Goal: Use online tool/utility: Utilize a website feature to perform a specific function

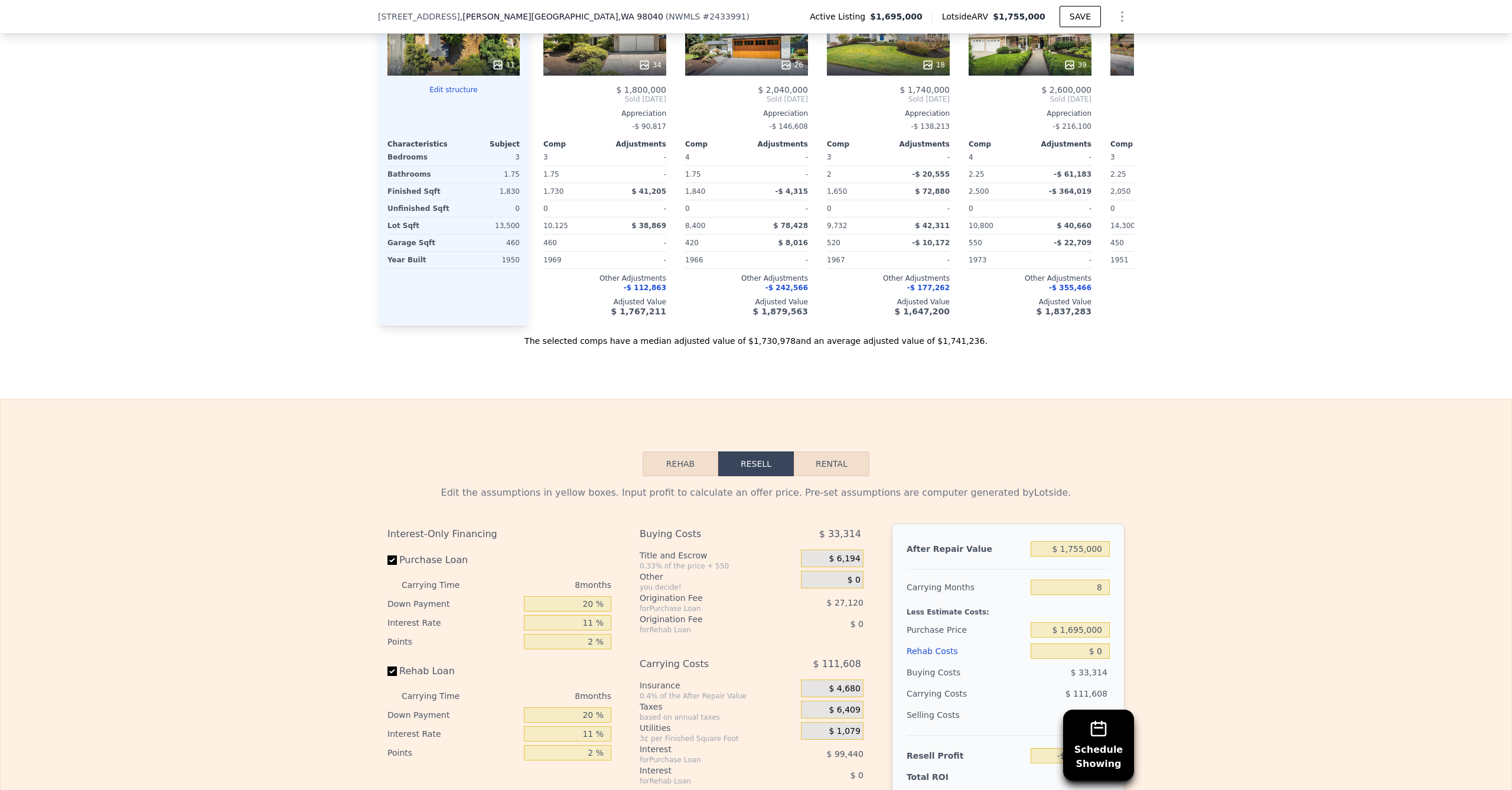
scroll to position [1716, 0]
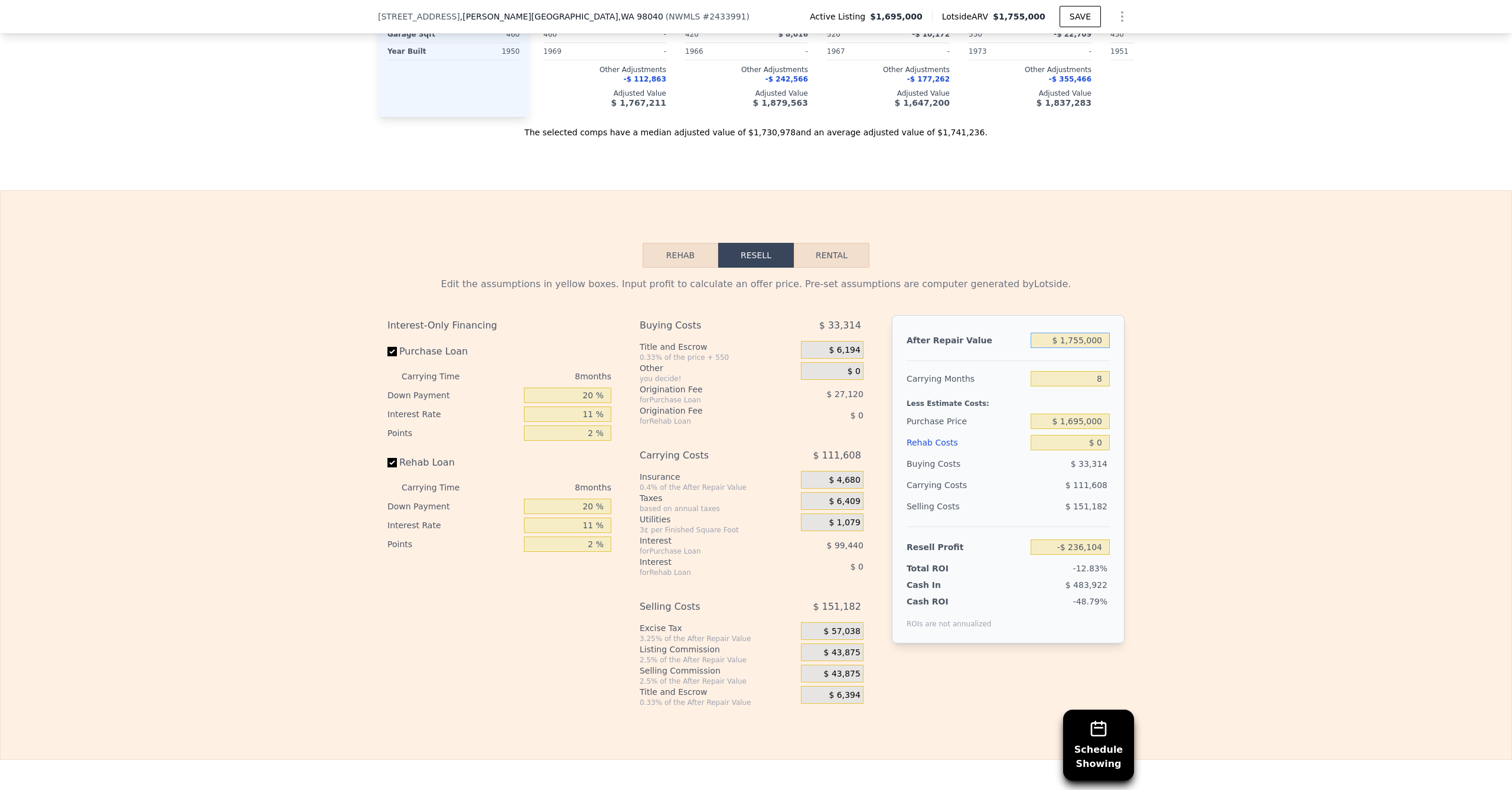
click at [1072, 333] on input "$ 1,755,000" at bounding box center [1070, 340] width 79 height 15
type input "$ 5"
type input "-$ 1,835,787"
type input "$ 575"
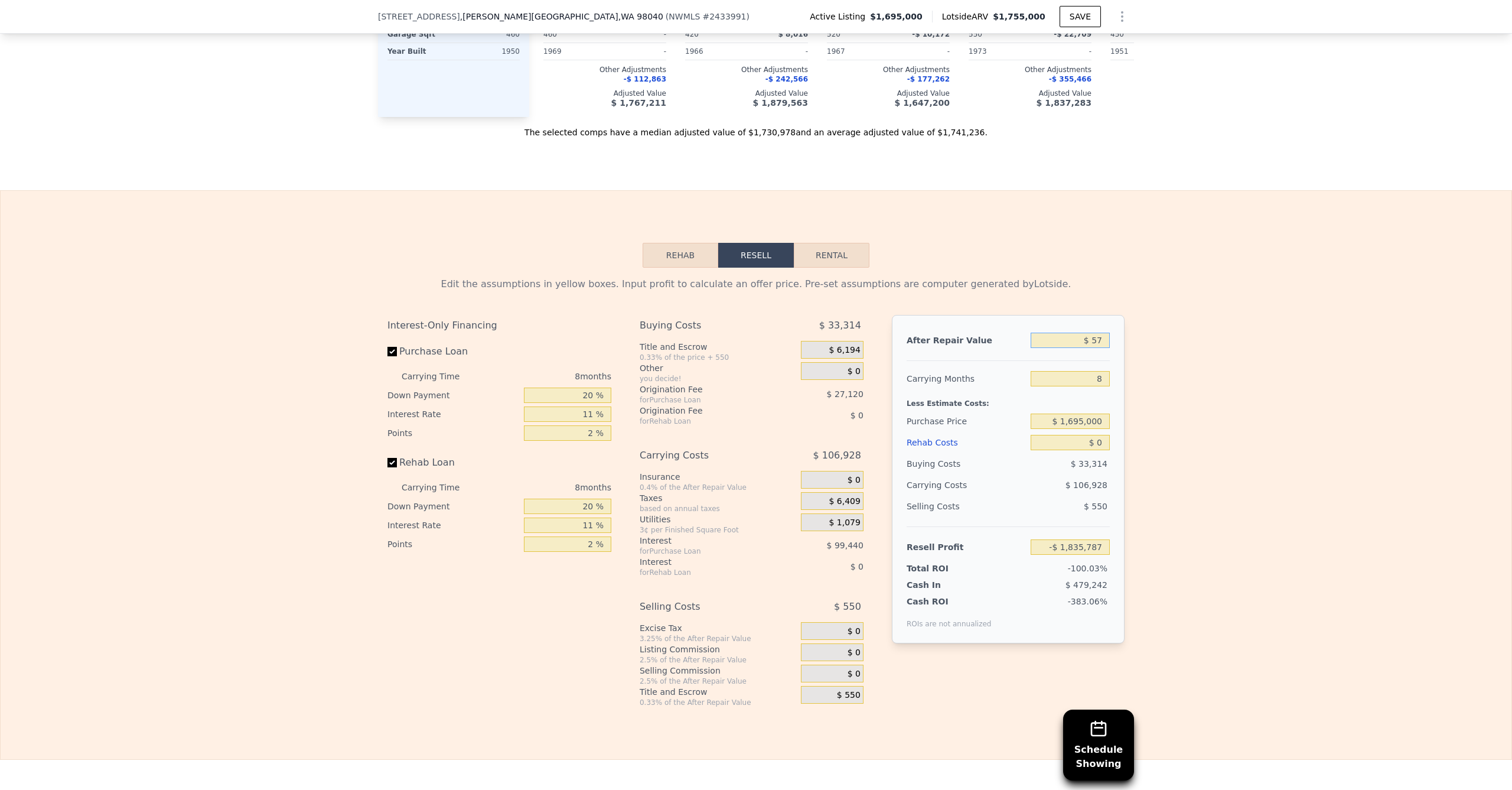
type input "-$ 1,835,268"
type input "$ 57,500"
type input "-$ 1,783,381"
type input "$ 575,000"
type input "-$ 1,311,678"
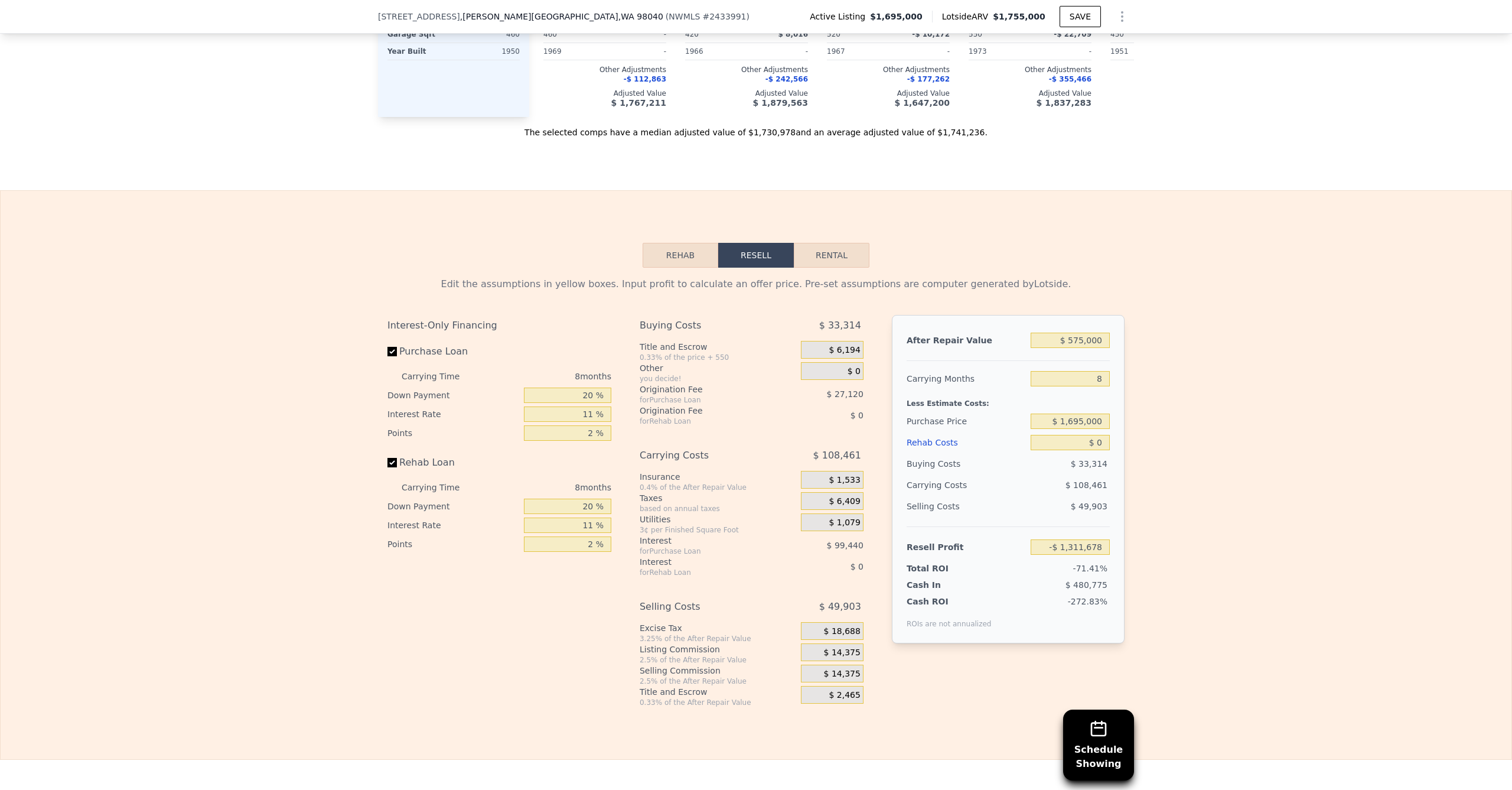
click at [1253, 337] on div "Edit the assumptions in yellow boxes. Input profit to calculate an offer price.…" at bounding box center [756, 488] width 1511 height 440
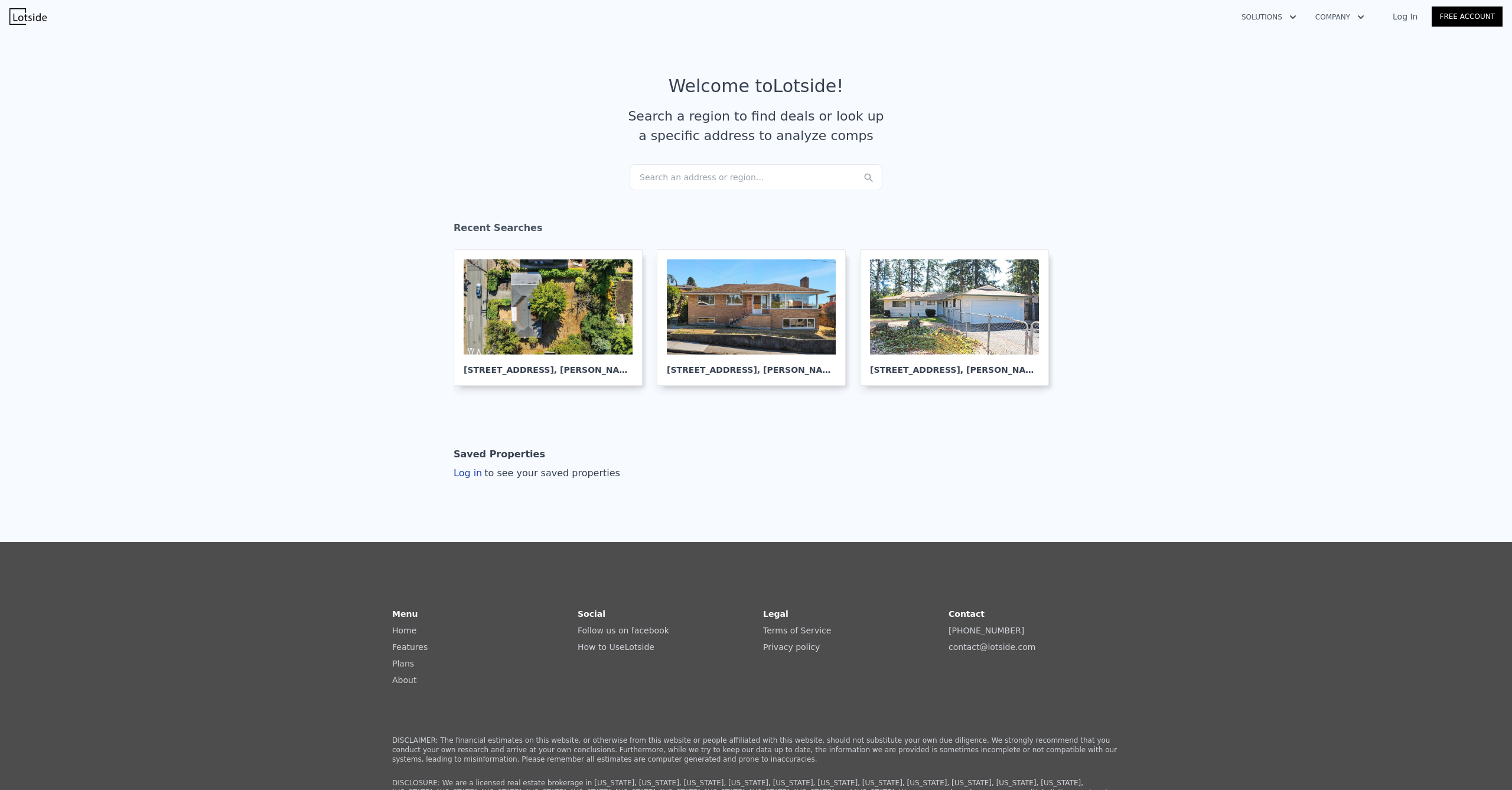
click at [748, 174] on div "Search an address or region..." at bounding box center [755, 177] width 253 height 26
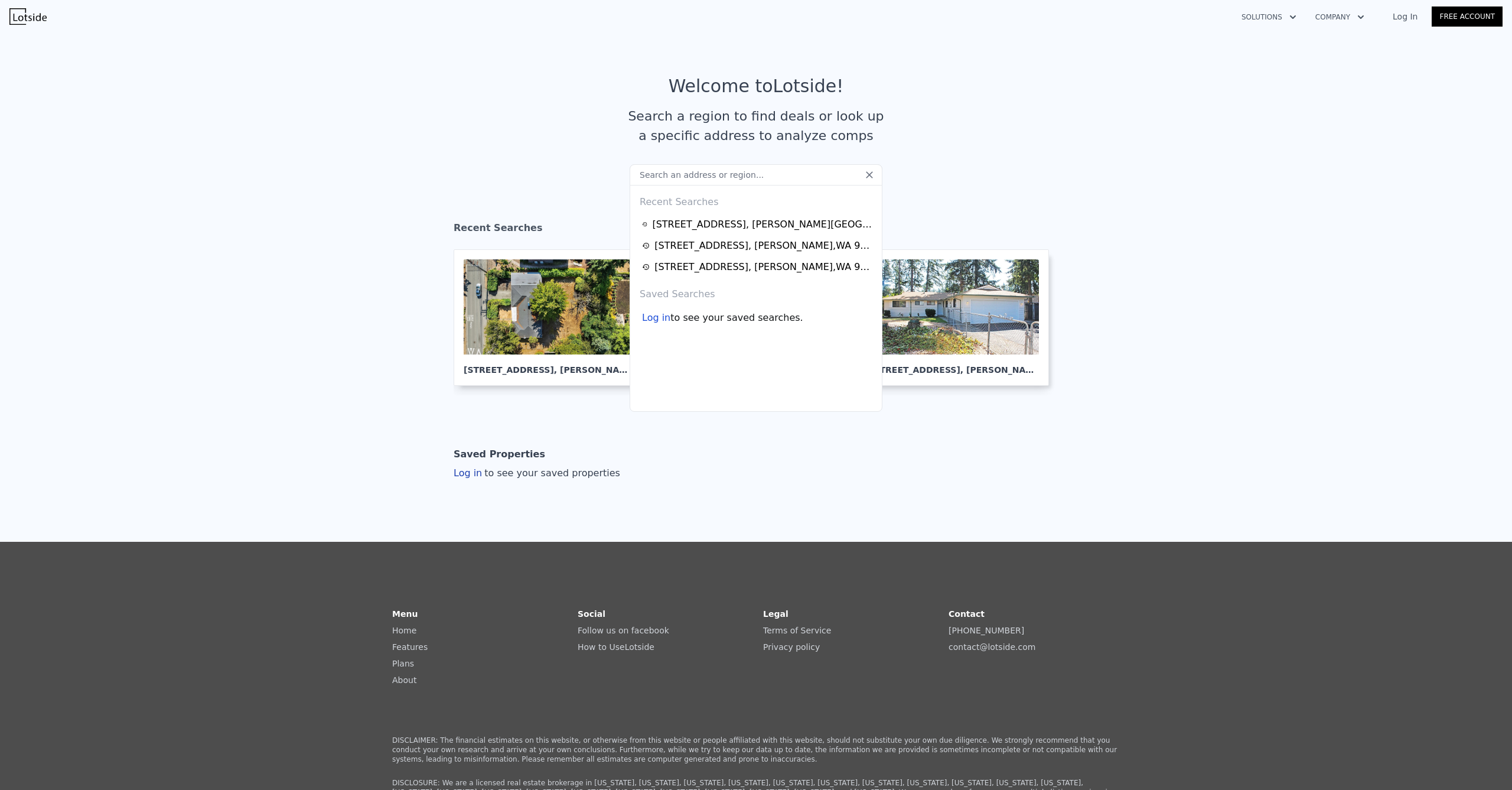
paste input "[STREET_ADDRESS]"
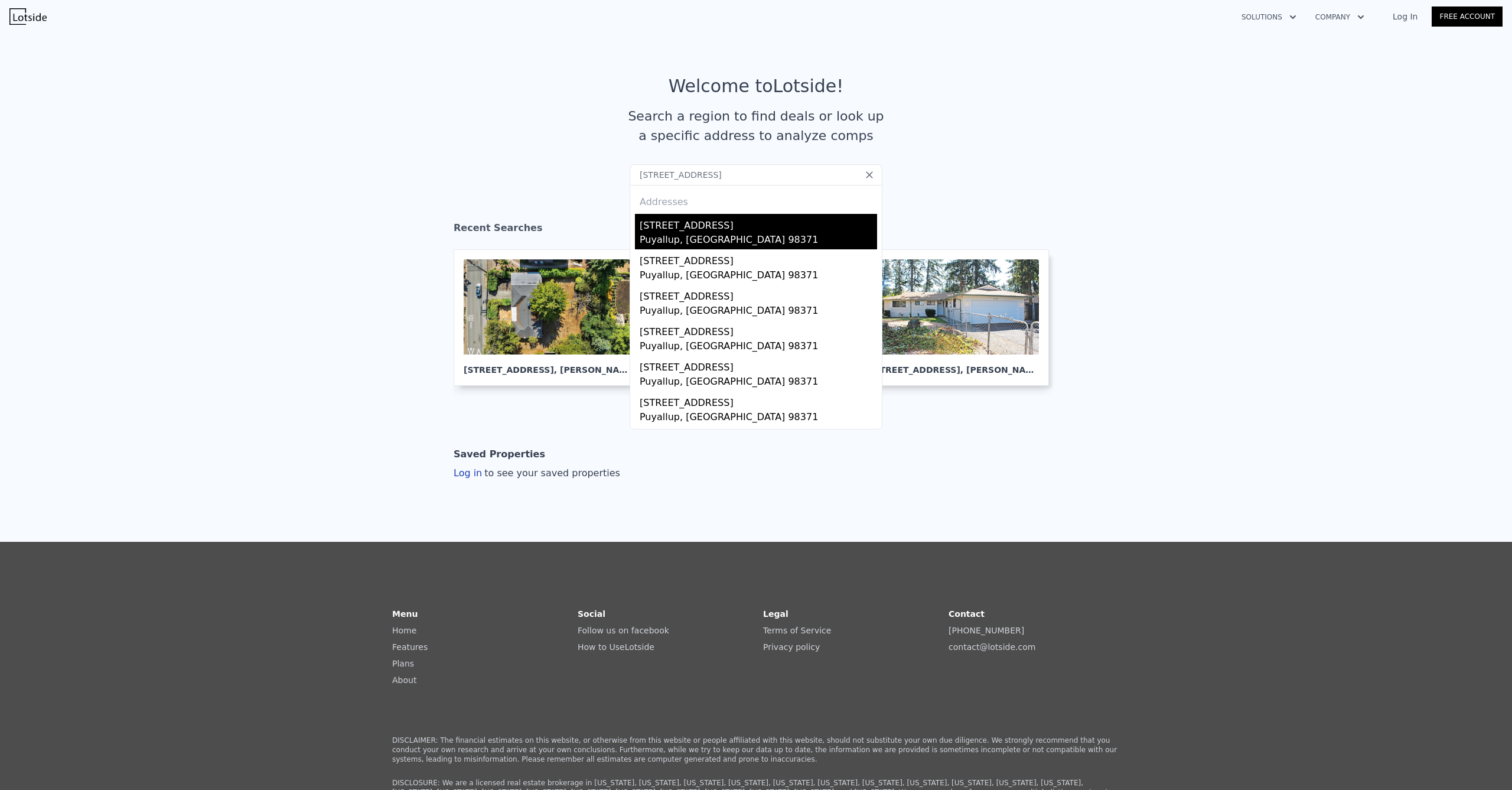
type input "[STREET_ADDRESS]"
click at [710, 237] on div "Puyallup, [GEOGRAPHIC_DATA] 98371" at bounding box center [758, 241] width 237 height 17
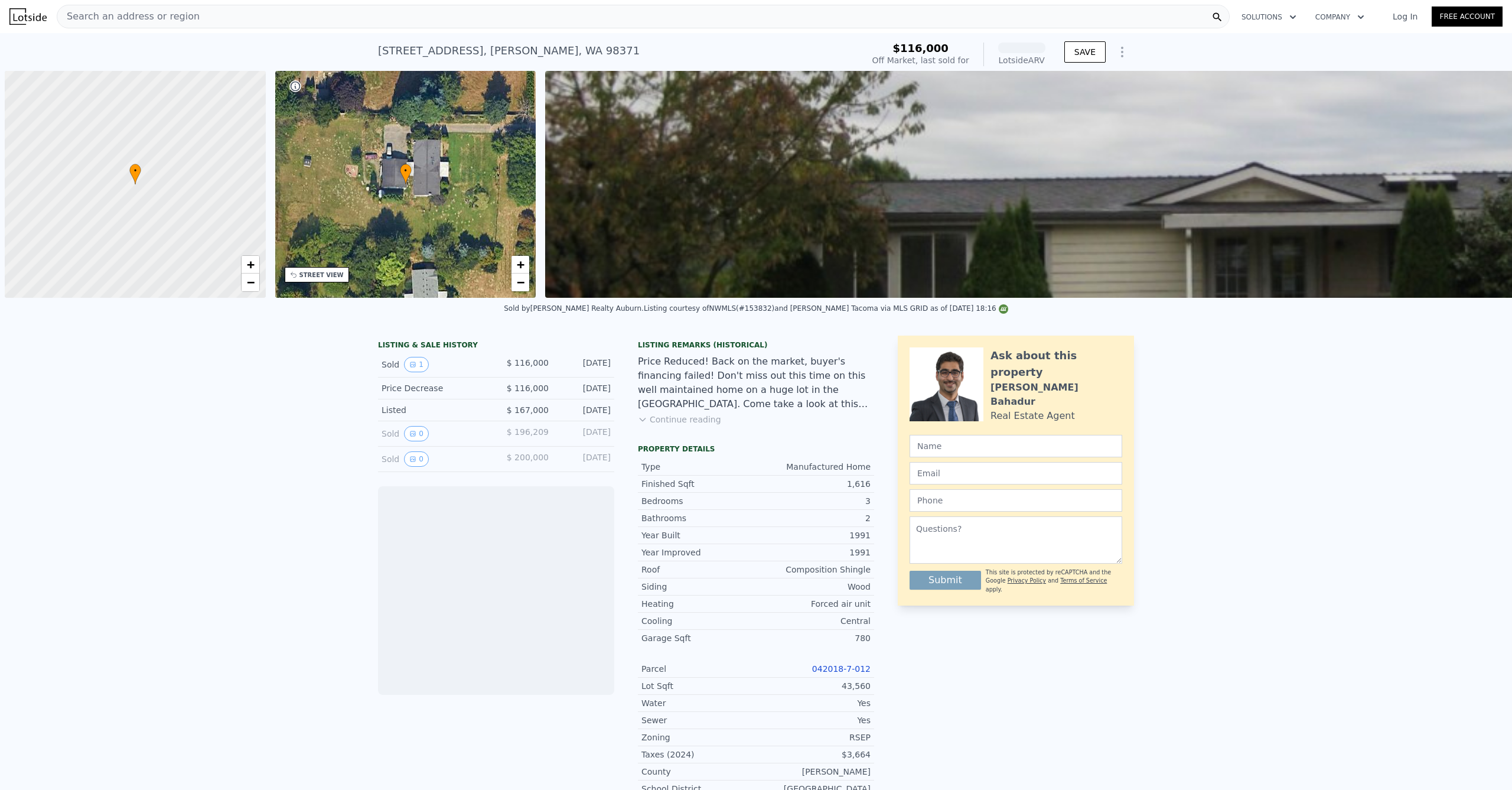
scroll to position [0, 5]
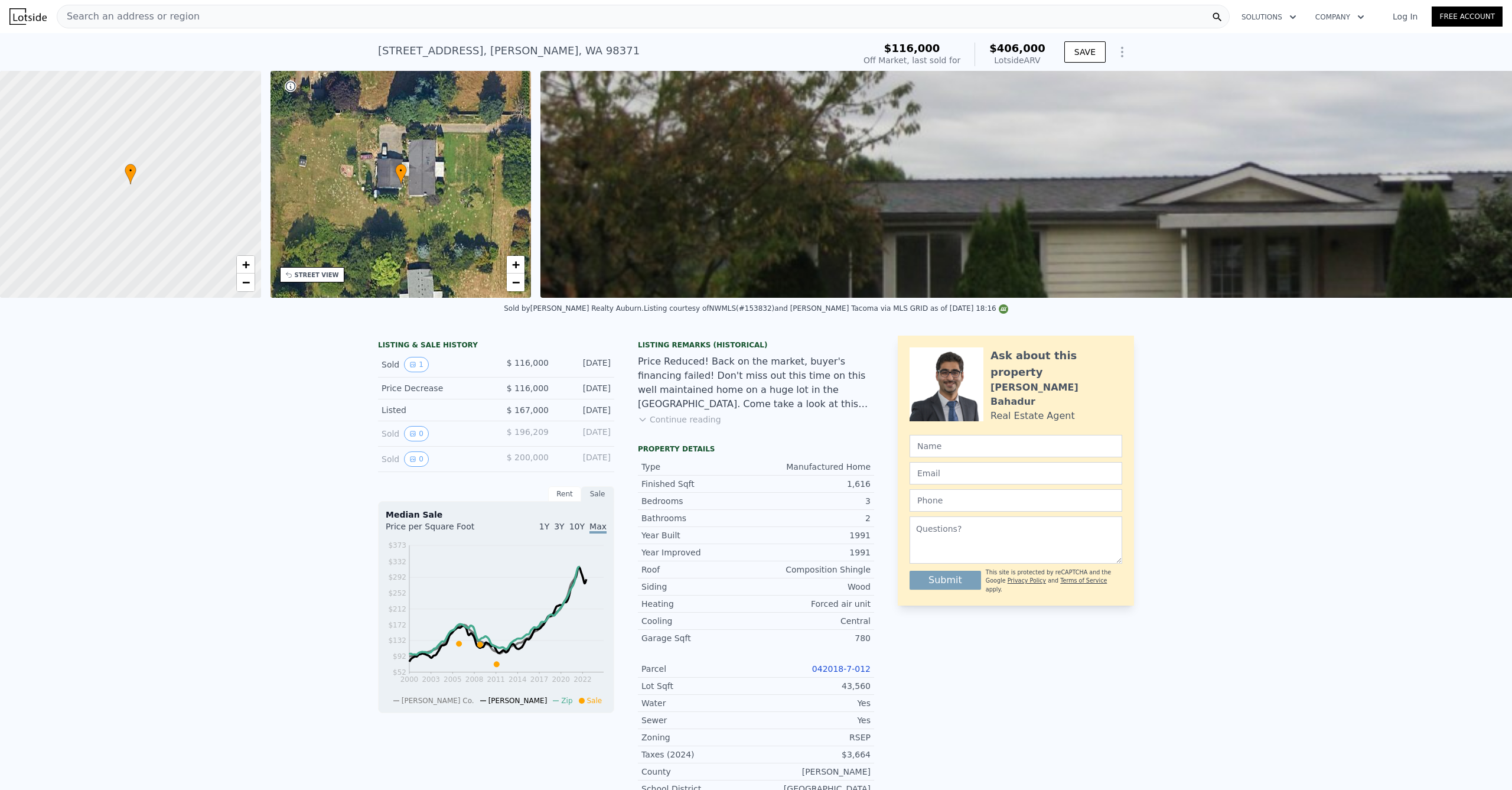
click at [527, 286] on div "• + −" at bounding box center [401, 184] width 261 height 227
click at [523, 286] on link "−" at bounding box center [515, 282] width 17 height 17
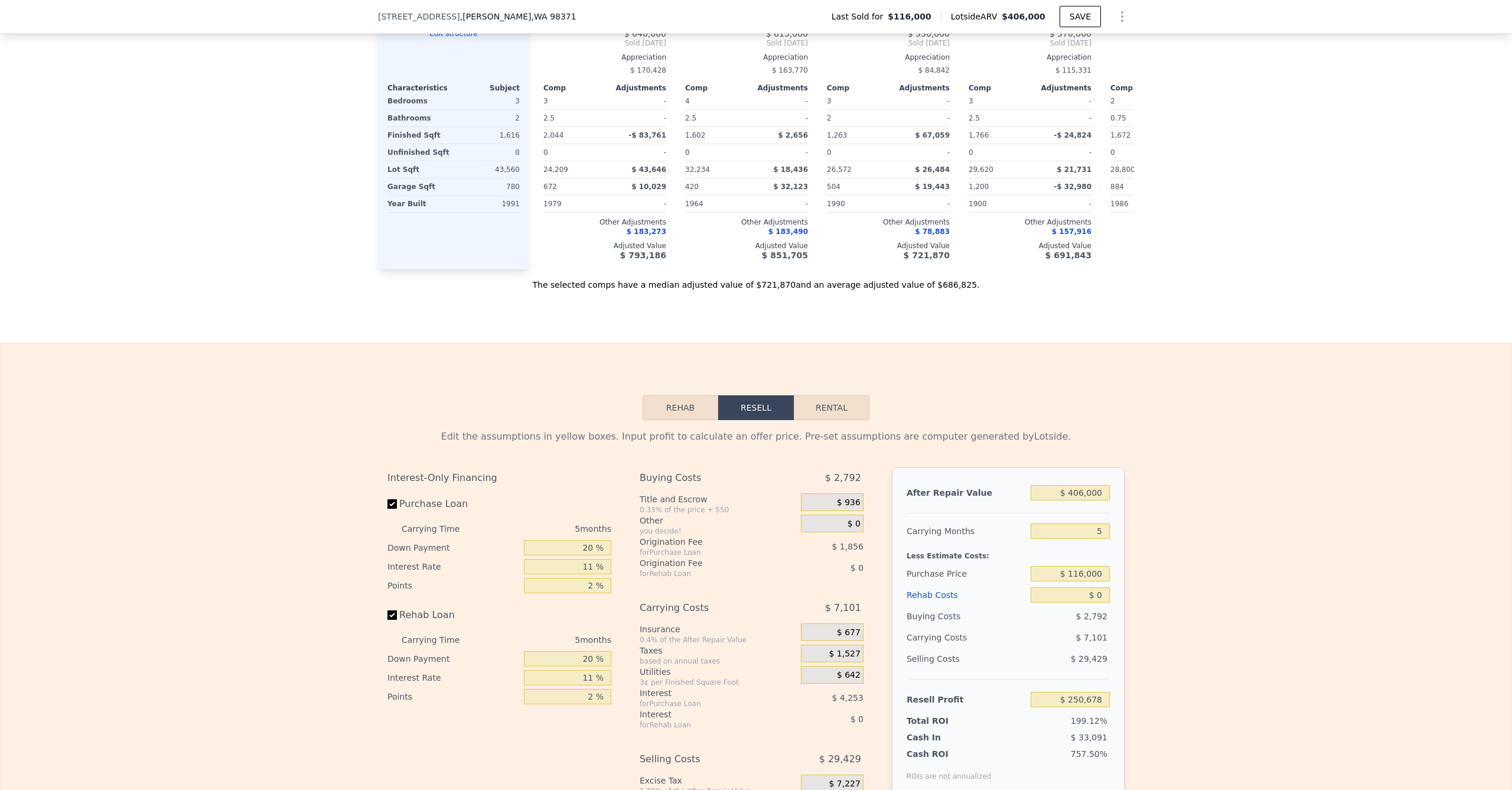
scroll to position [1445, 0]
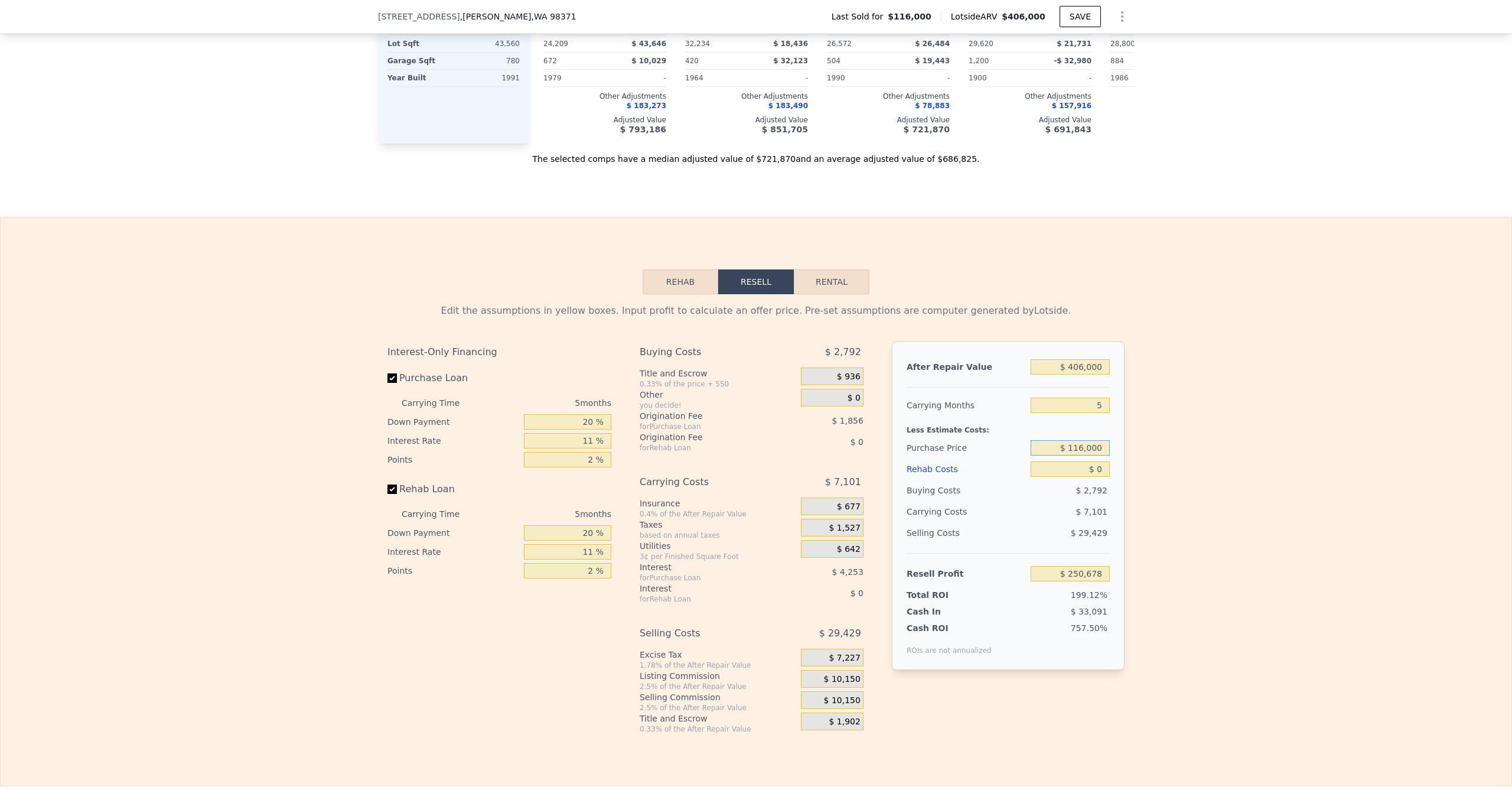
click at [1083, 455] on input "$ 116,000" at bounding box center [1070, 447] width 79 height 15
click at [1082, 455] on input "$ 116,000" at bounding box center [1070, 447] width 79 height 15
click at [1073, 477] on input "$ 0" at bounding box center [1070, 469] width 79 height 15
click at [1067, 375] on input "$ 406,000" at bounding box center [1070, 367] width 79 height 15
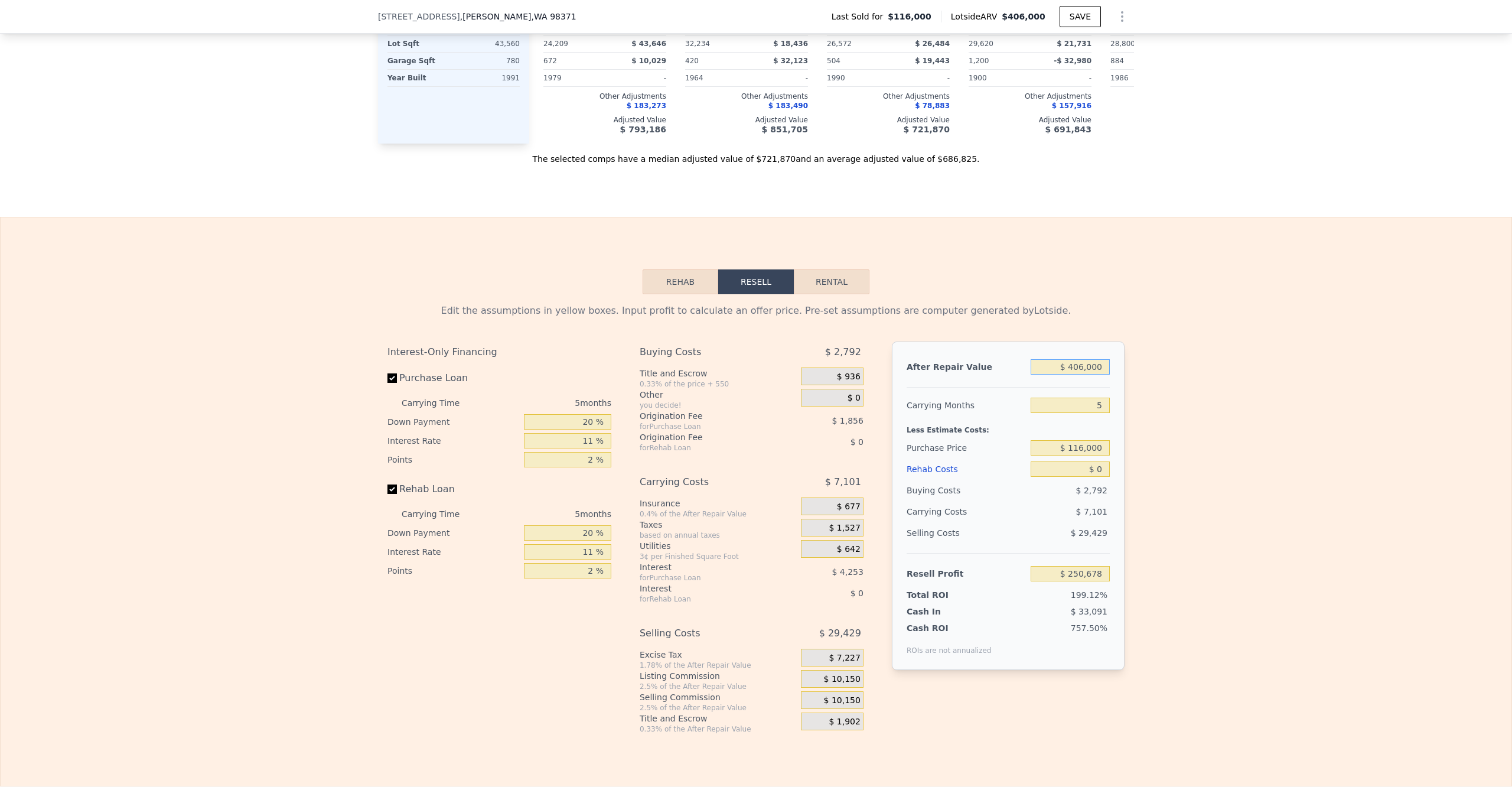
click at [1071, 375] on input "$ 406,000" at bounding box center [1070, 367] width 79 height 15
type input "$ 5"
type input "-$ 125,761"
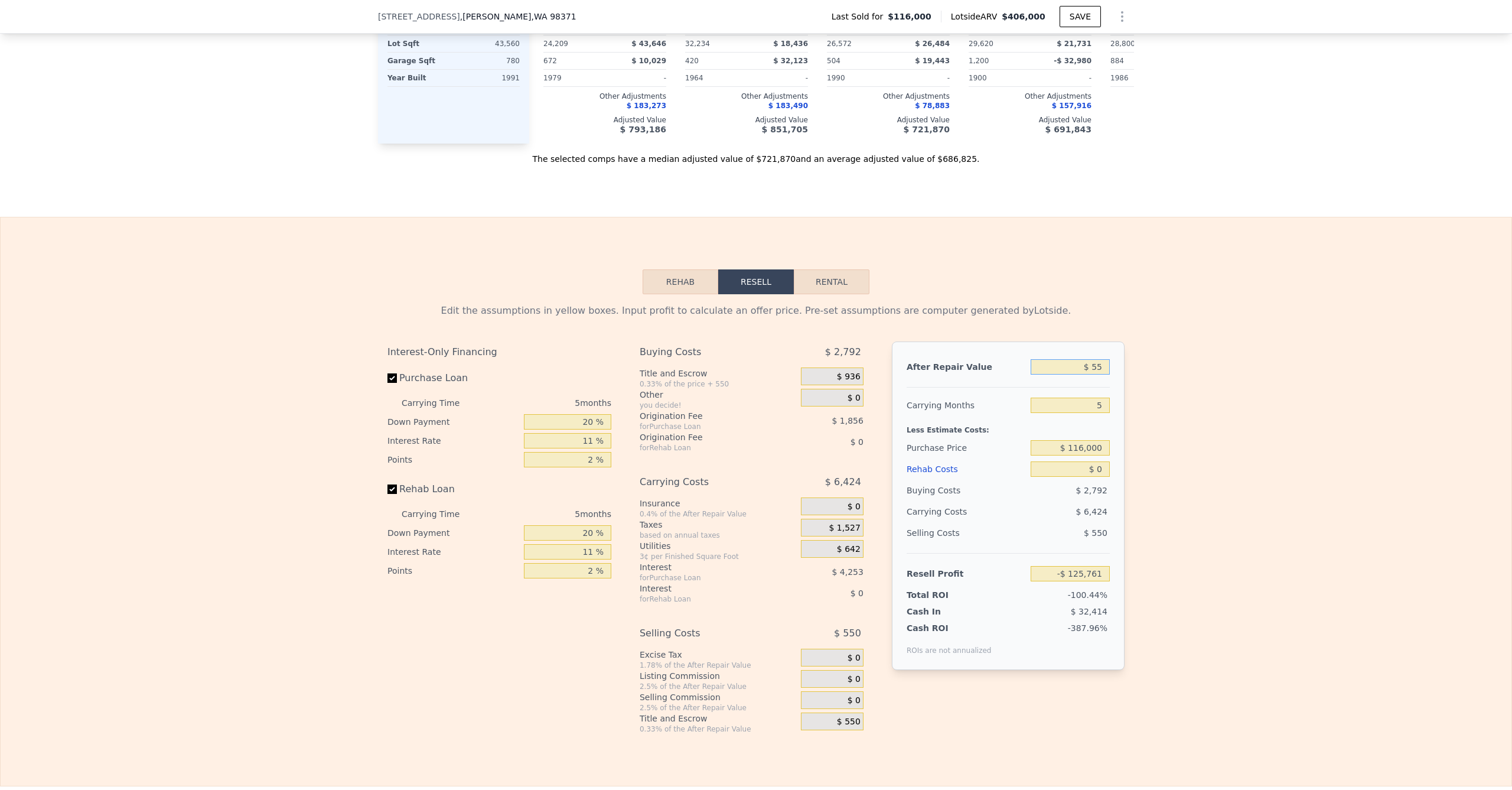
type input "$ 550"
type input "-$ 125,714"
type input "$ 5,500"
type input "-$ 125,257"
type input "$ 55,000"
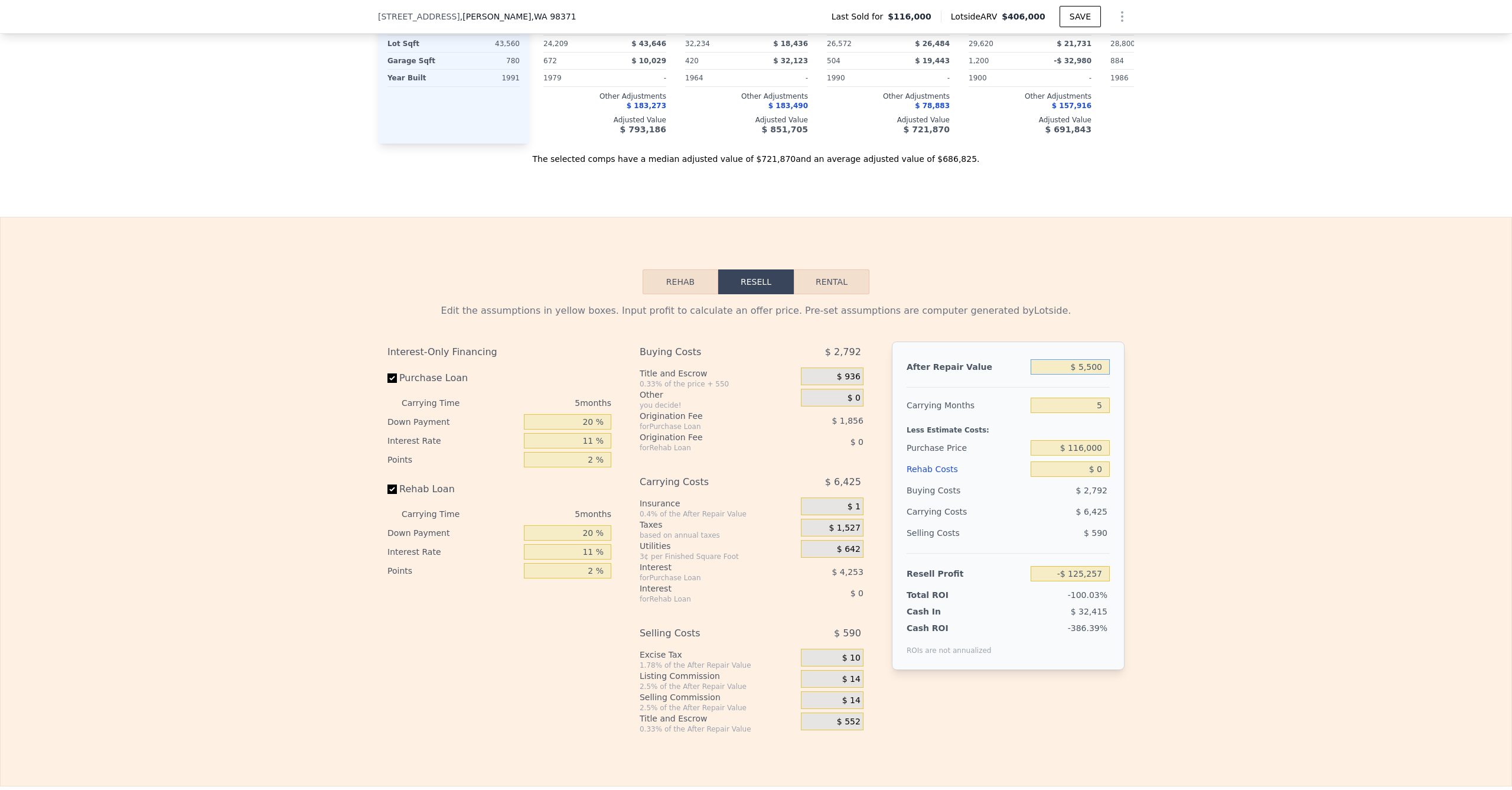
type input "-$ 120,667"
type input "$ 550,000"
type input "$ 384,195"
click at [1193, 477] on div "Edit the assumptions in yellow boxes. Input profit to calculate an offer price.…" at bounding box center [756, 514] width 1511 height 440
click at [1068, 455] on input "$ 116,000" at bounding box center [1070, 447] width 79 height 15
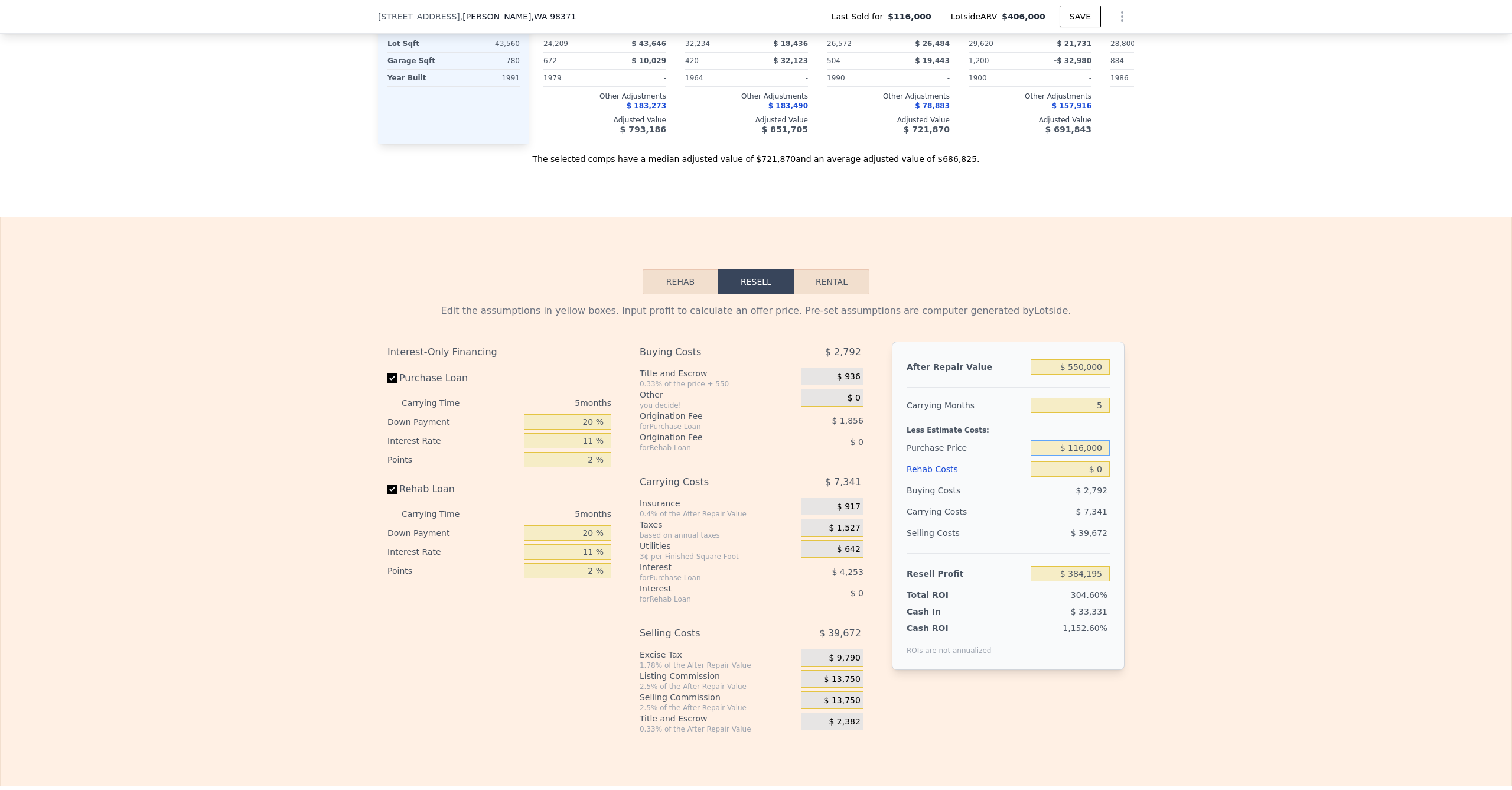
click at [1069, 455] on input "$ 116,000" at bounding box center [1070, 447] width 79 height 15
type input "$ 365,000"
click at [1244, 494] on div "Edit the assumptions in yellow boxes. Input profit to calculate an offer price.…" at bounding box center [756, 514] width 1511 height 440
type input "$ 121,252"
click at [1072, 479] on div "$ 0" at bounding box center [1070, 469] width 79 height 21
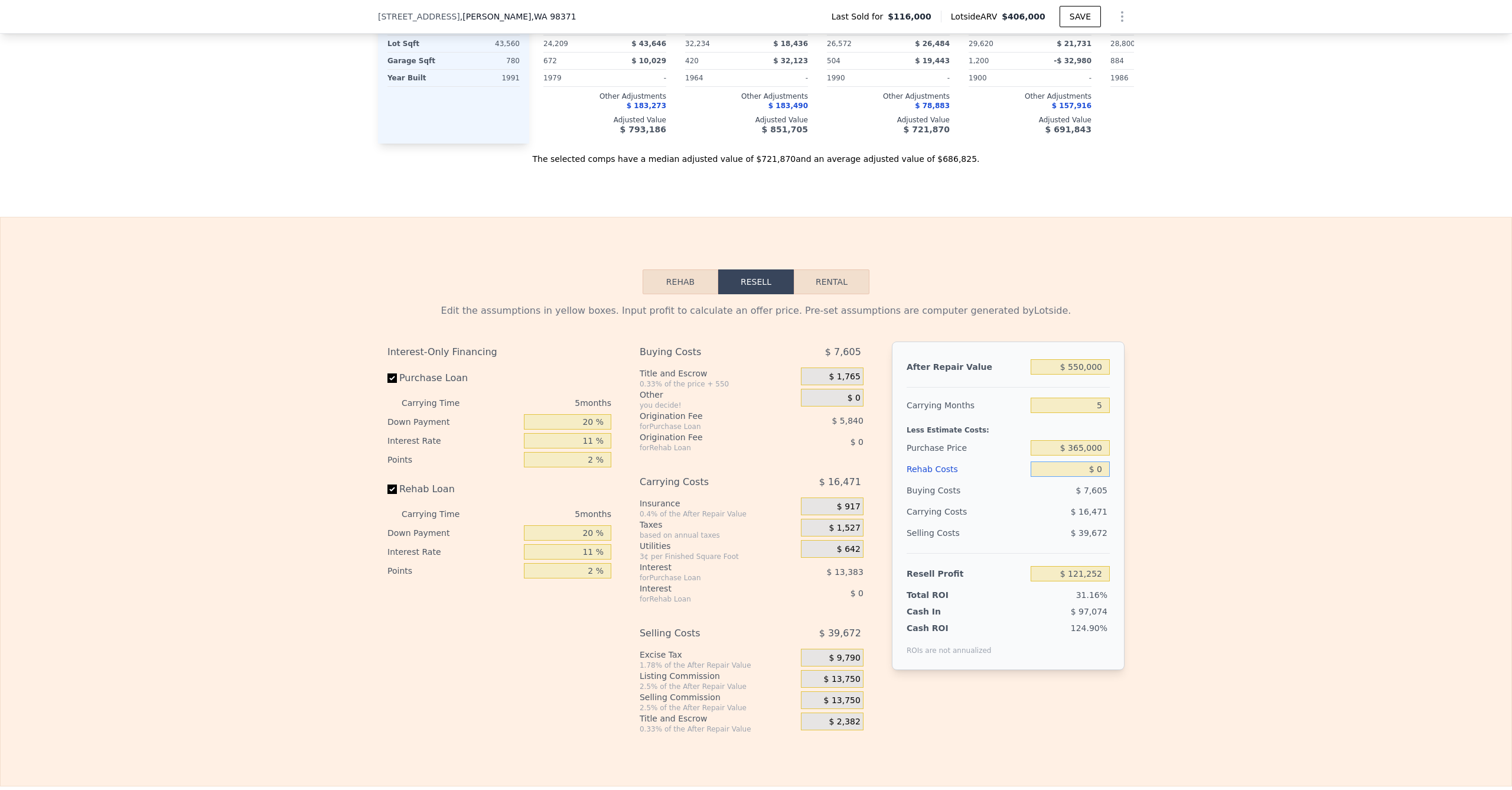
click at [1072, 477] on input "$ 0" at bounding box center [1070, 469] width 79 height 15
type input "$ 070"
type input "$ 121,245"
type input "$ 0700"
type input "$ 121,176"
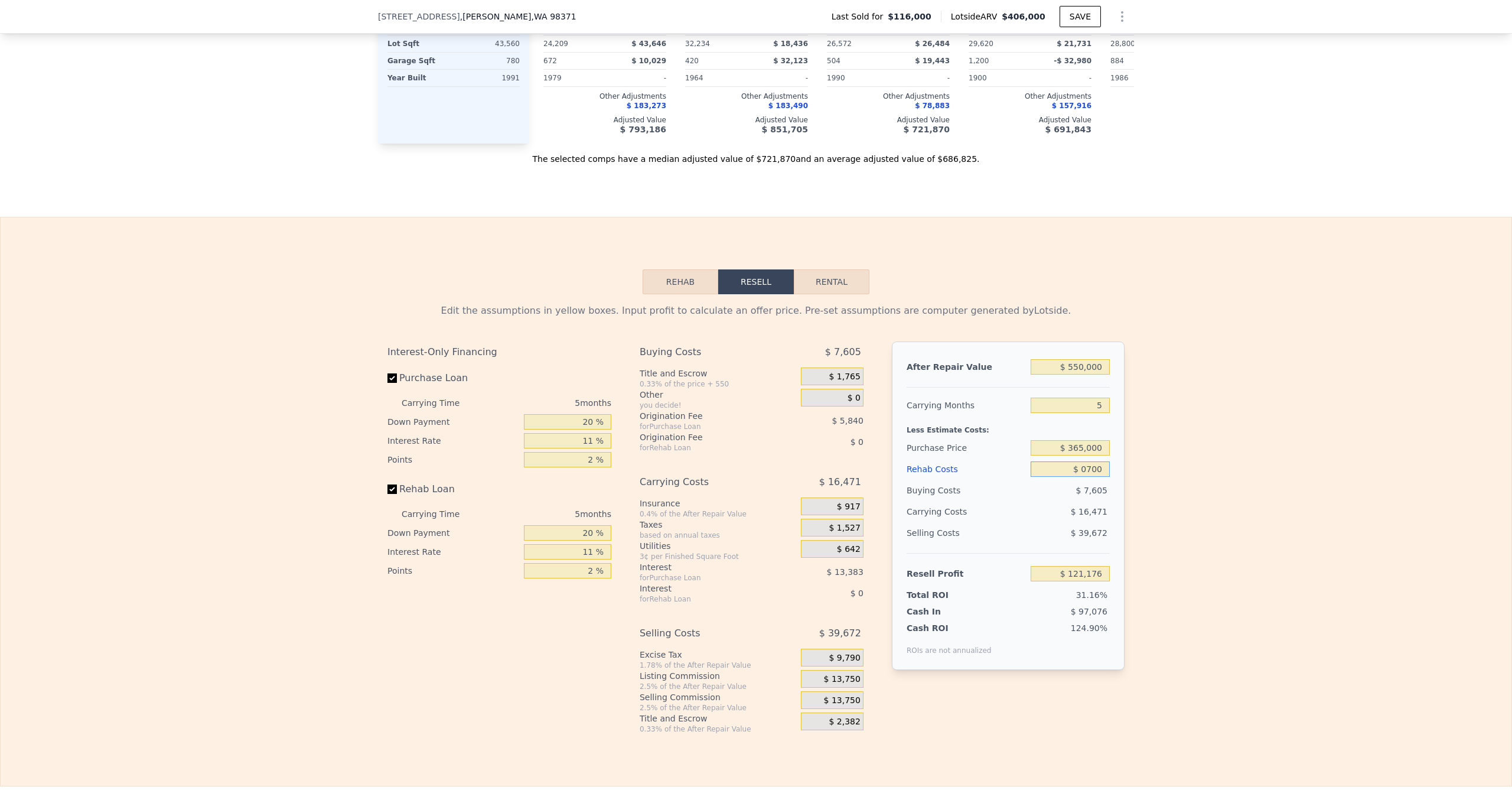
type input "$ 07,000"
type input "$ 113,885"
type input "$ 0700"
type input "$ 120,516"
type input "$ 070"
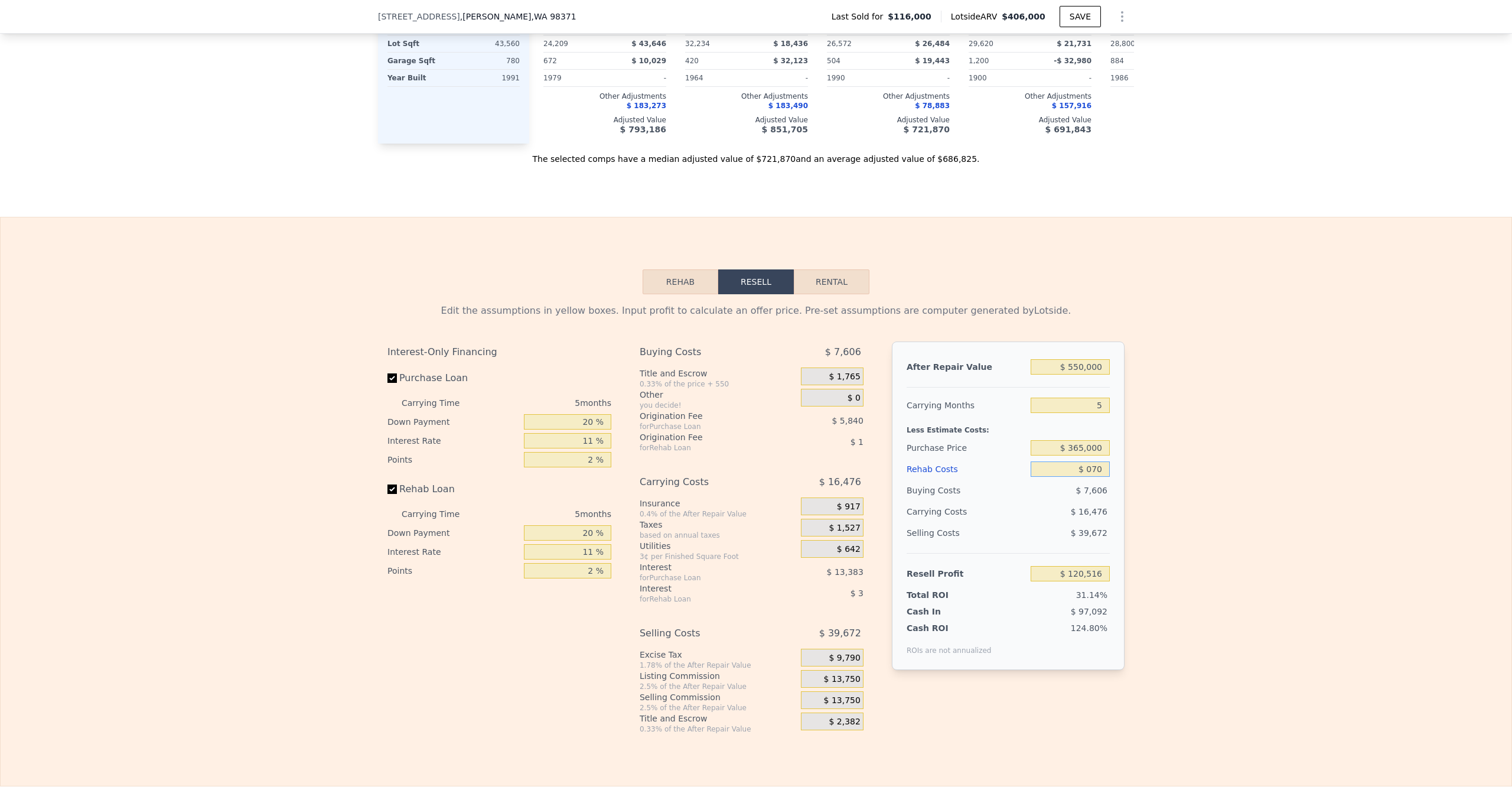
type input "$ 121,176"
type input "$ 07"
type input "$ 121,245"
type input "$ 0"
type input "$ 121,252"
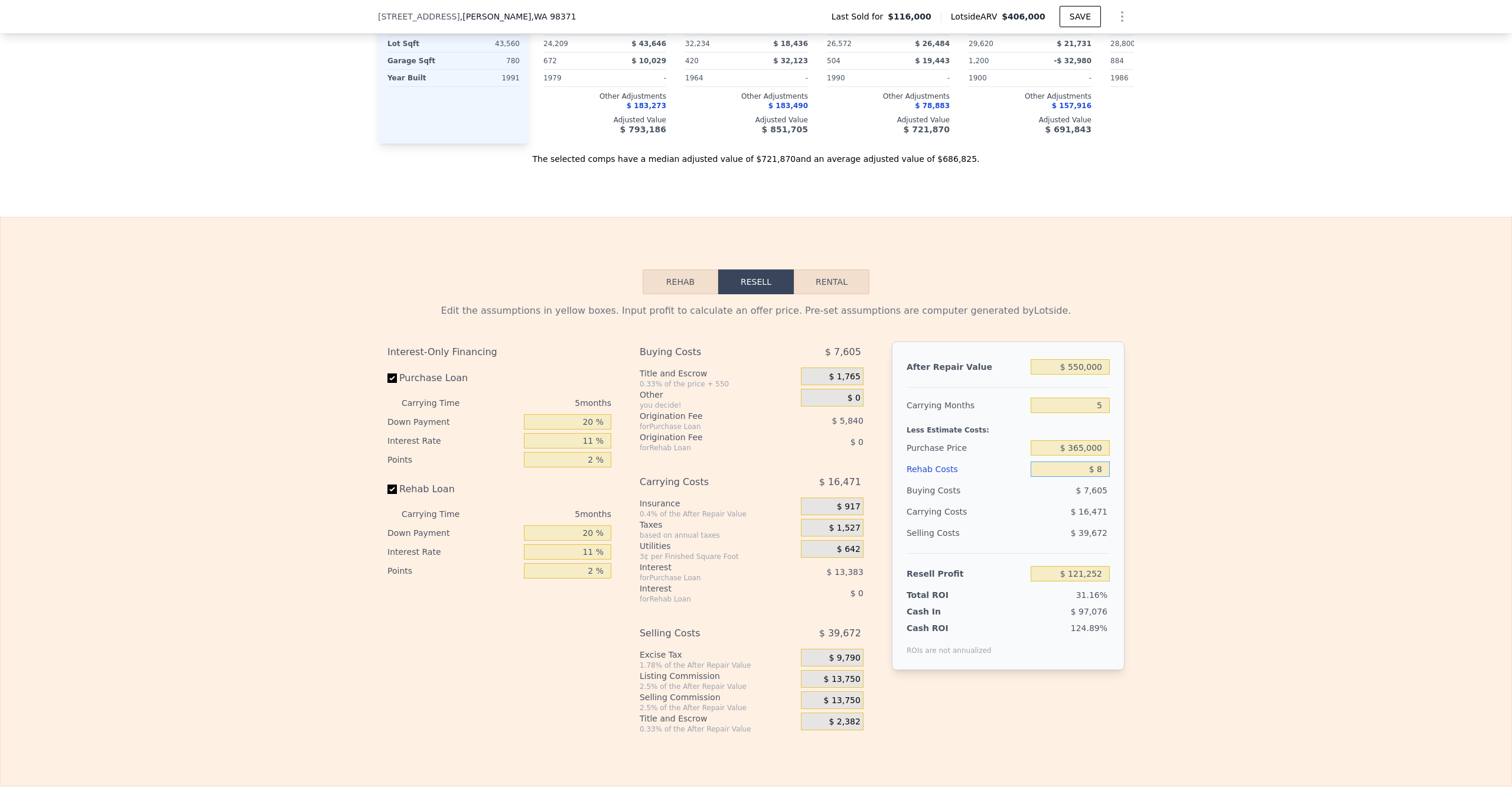
type input "$ 80"
type input "$ 121,166"
type input "-$ 80"
type input "$ 121,338"
type input "-$ 8,000"
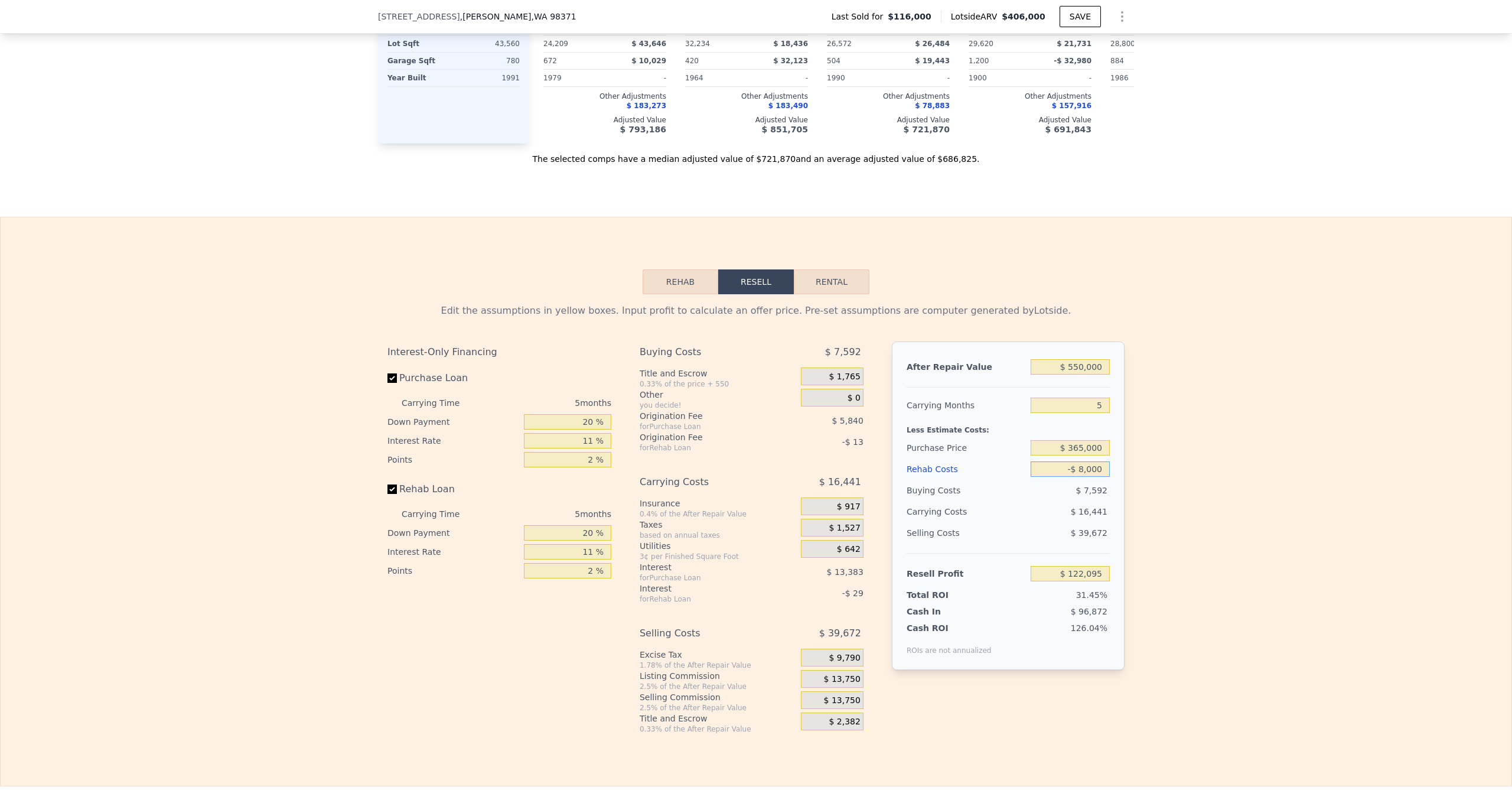
type input "$ 129,675"
type input "-$ 80,000"
type input "$ 205,467"
type input "-$ 8,000"
type input "$ 129,675"
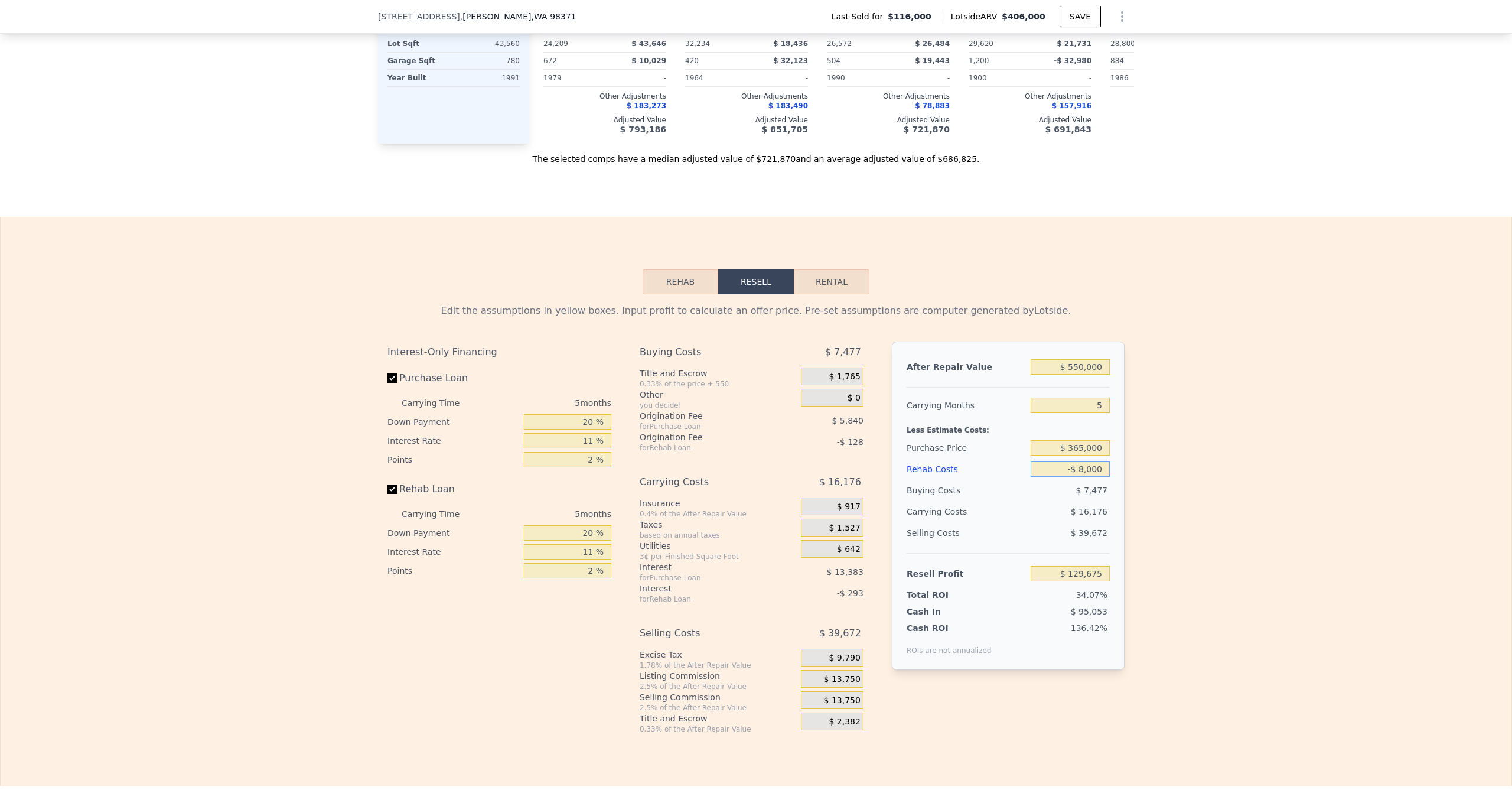
type input "-$ 80,000"
type input "$ 205,467"
click at [1063, 477] on input "-$ 80,000" at bounding box center [1070, 469] width 79 height 15
type input "$ 80,000"
type input "$ 37,037"
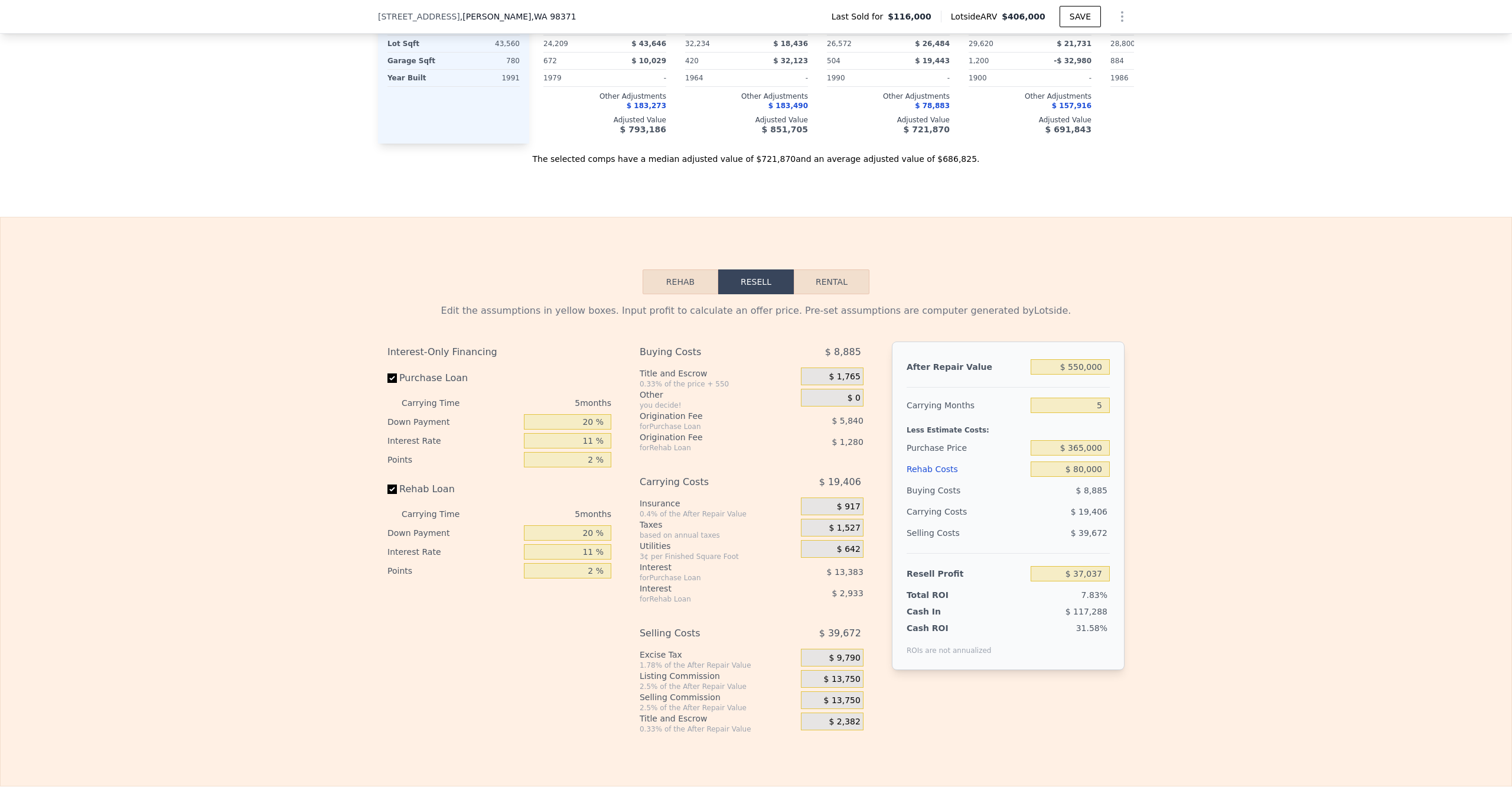
click at [1186, 495] on div "Edit the assumptions in yellow boxes. Input profit to calculate an offer price.…" at bounding box center [756, 514] width 1511 height 440
click at [1076, 455] on input "$ 365,000" at bounding box center [1070, 447] width 79 height 15
click at [1080, 455] on input "$ 365,000" at bounding box center [1070, 447] width 79 height 15
type input "$ 340,000"
type input "$ 63,440"
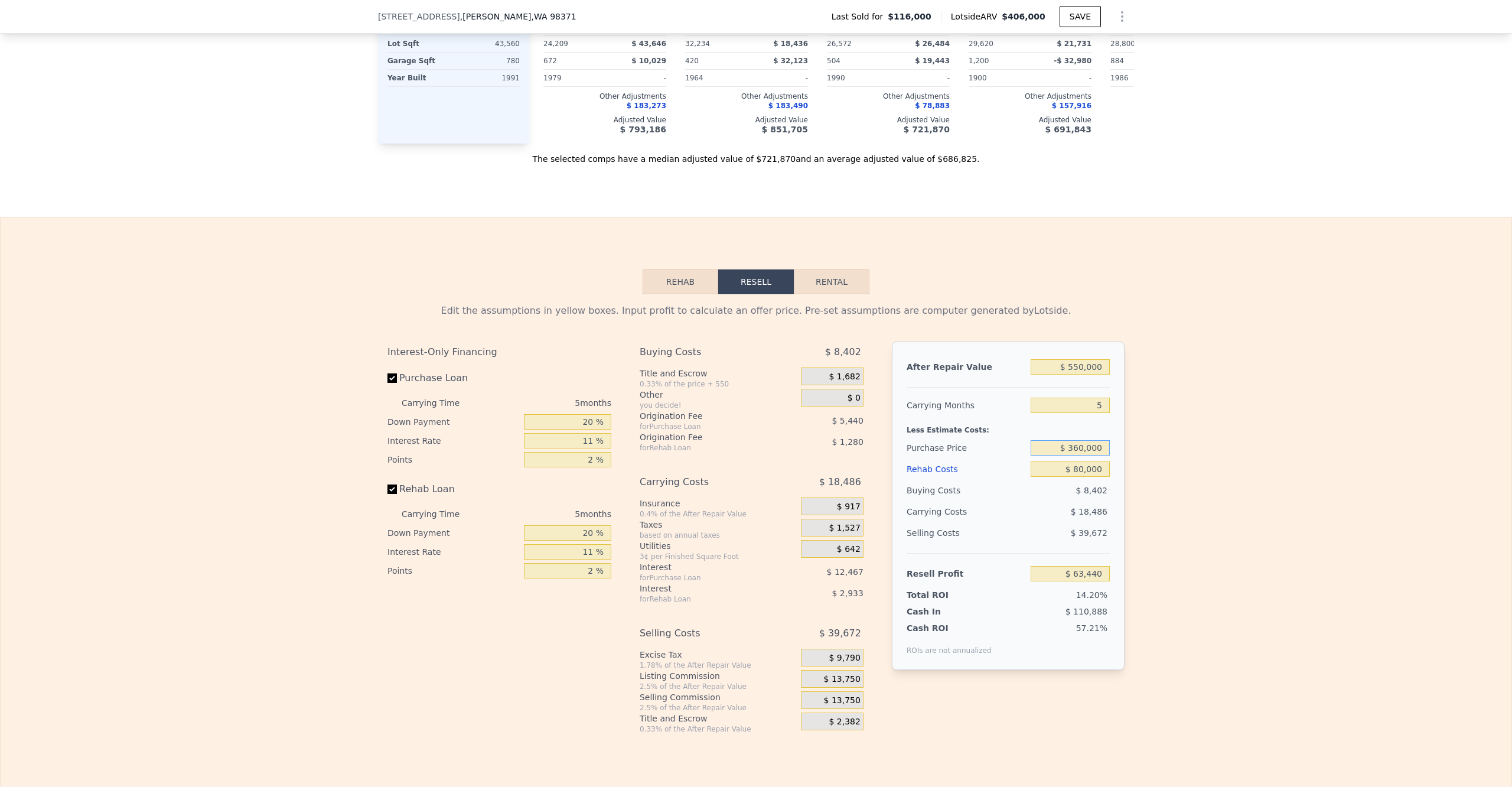
type input "$ 360,000"
type input "$ 42,318"
click at [1275, 539] on div "Edit the assumptions in yellow boxes. Input profit to calculate an offer price.…" at bounding box center [756, 514] width 1511 height 440
